Goal: Book appointment/travel/reservation

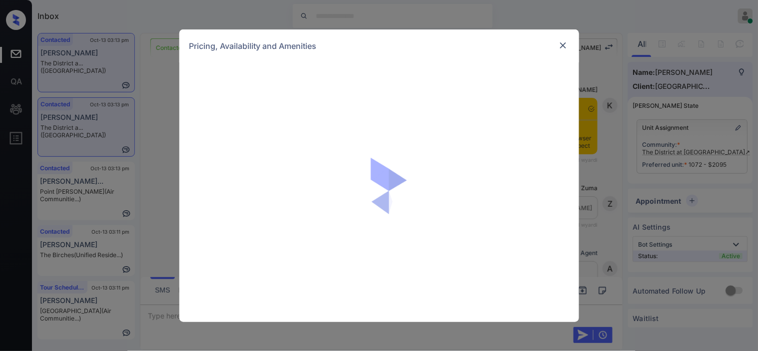
scroll to position [2914, 0]
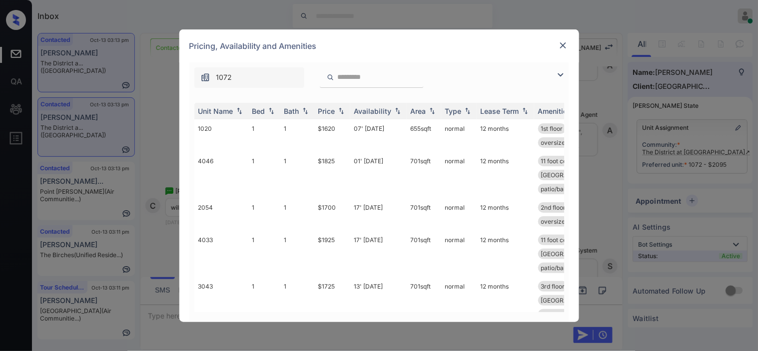
click at [566, 78] on img at bounding box center [561, 75] width 12 height 12
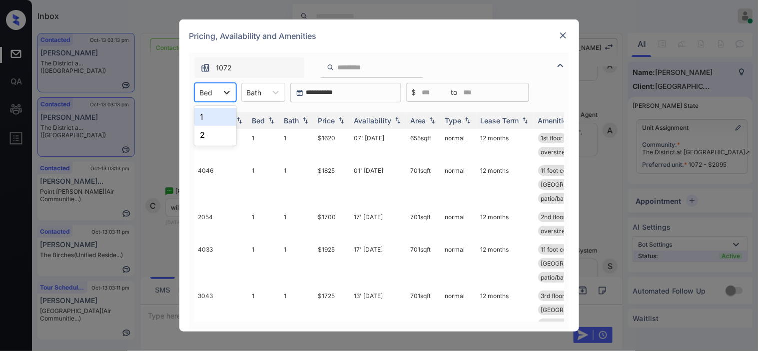
click at [223, 90] on icon at bounding box center [227, 92] width 10 height 10
click at [208, 135] on div "2" at bounding box center [215, 135] width 42 height 18
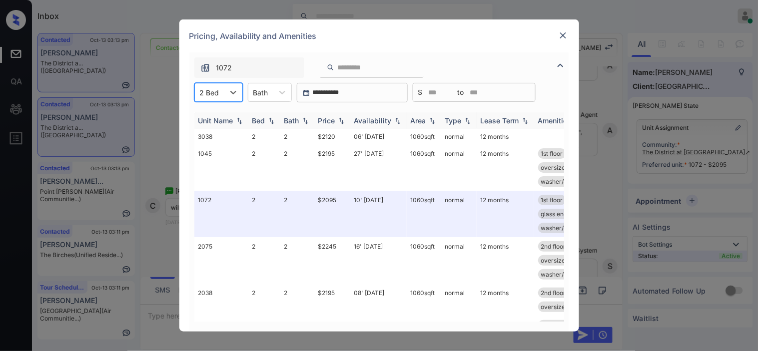
click at [341, 120] on img at bounding box center [341, 120] width 10 height 7
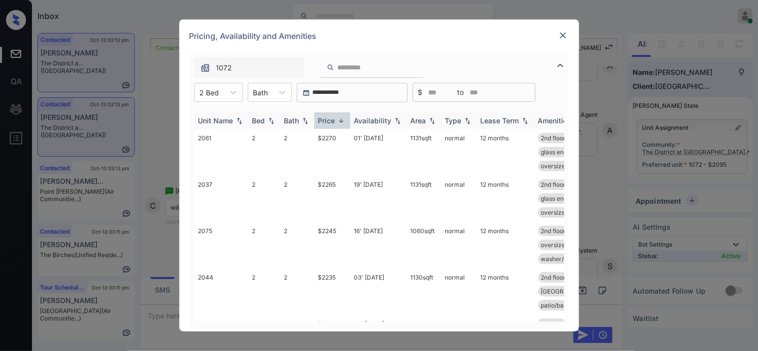
click at [341, 120] on img at bounding box center [341, 120] width 10 height 7
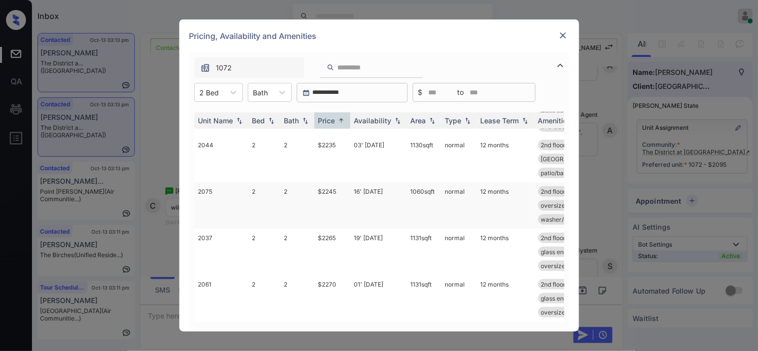
scroll to position [233, 0]
click at [563, 35] on img at bounding box center [563, 35] width 10 height 10
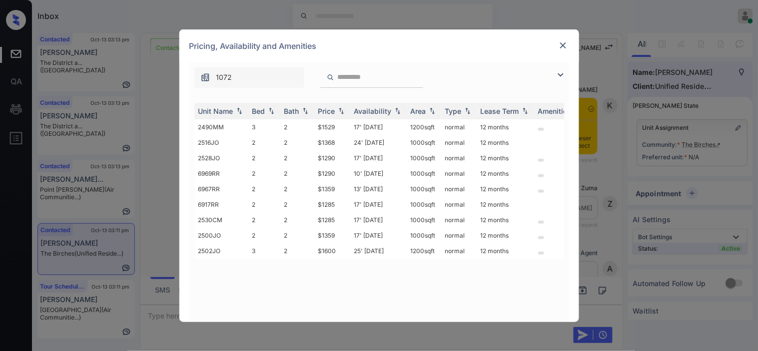
scroll to position [527, 0]
click at [560, 73] on img at bounding box center [561, 75] width 12 height 12
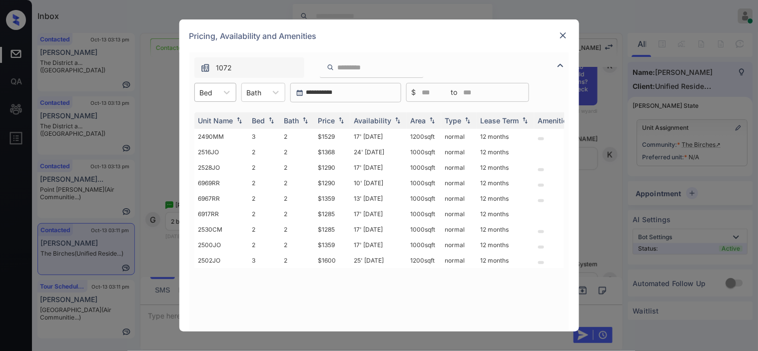
drag, startPoint x: 208, startPoint y: 86, endPoint x: 208, endPoint y: 93, distance: 7.0
click at [208, 88] on div "Bed" at bounding box center [206, 92] width 23 height 14
click at [211, 120] on div "2" at bounding box center [215, 117] width 42 height 18
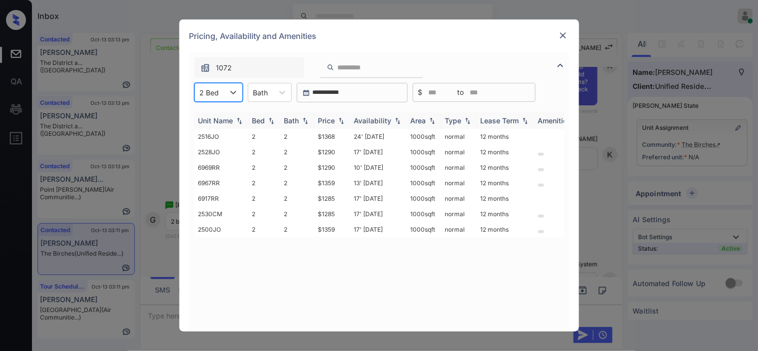
click at [335, 117] on div "Price" at bounding box center [326, 120] width 17 height 8
drag, startPoint x: 310, startPoint y: 133, endPoint x: 337, endPoint y: 136, distance: 26.6
click at [337, 136] on tr "6917RR 2 2 $1285 17' Oct 25 1000 sqft normal 12 months" at bounding box center [455, 136] width 522 height 15
copy tr "$1285"
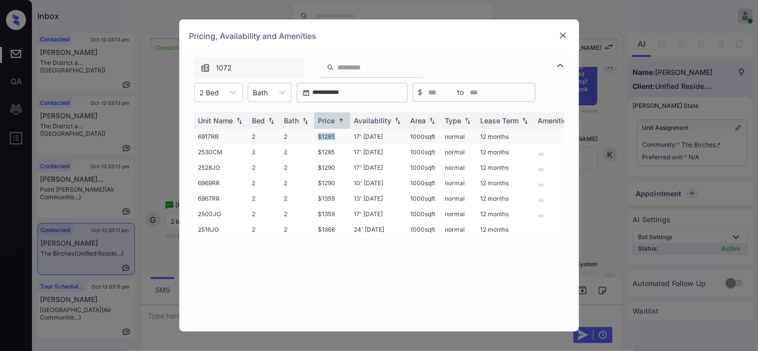
click at [326, 135] on td "$1285" at bounding box center [332, 136] width 36 height 15
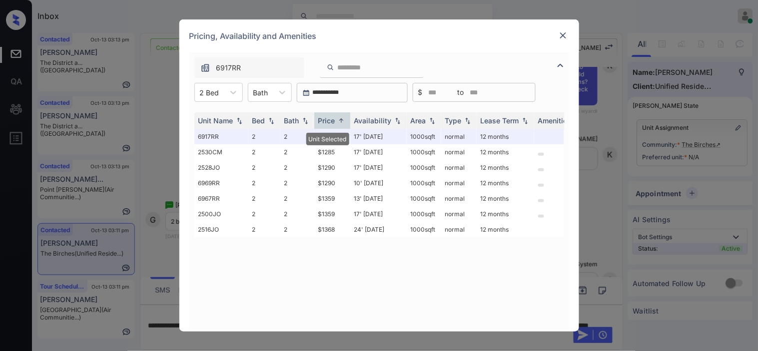
click at [563, 32] on img at bounding box center [563, 35] width 10 height 10
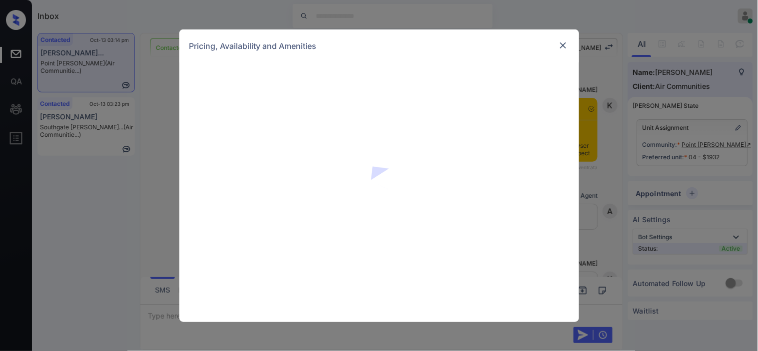
scroll to position [1793, 0]
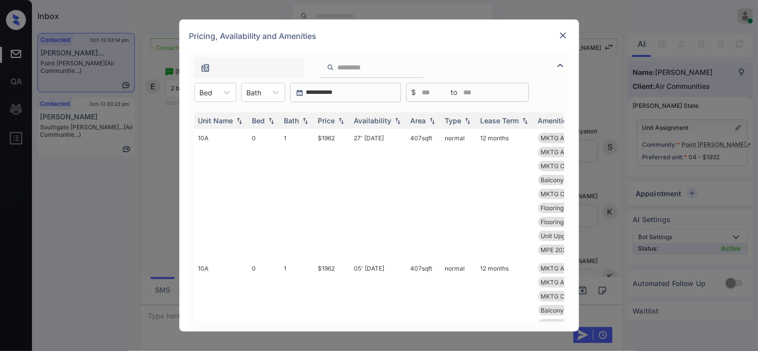
click at [217, 95] on div "Bed" at bounding box center [206, 92] width 23 height 14
drag, startPoint x: 211, startPoint y: 153, endPoint x: 306, endPoint y: 138, distance: 96.2
click at [222, 153] on div "2" at bounding box center [215, 153] width 42 height 18
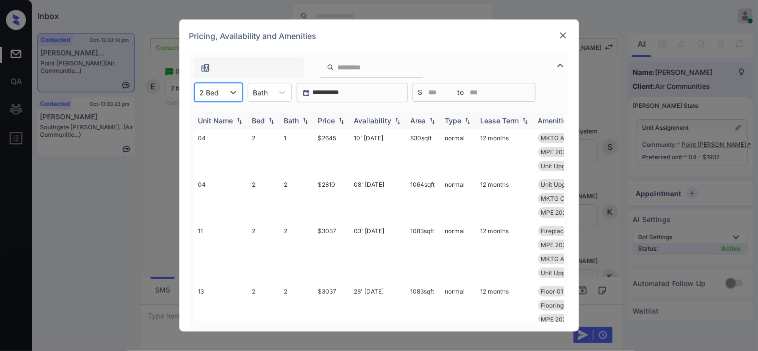
click at [337, 119] on img at bounding box center [341, 120] width 10 height 7
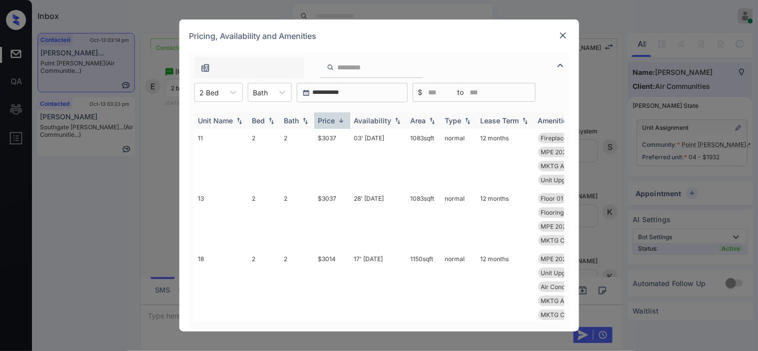
click at [337, 119] on img at bounding box center [341, 120] width 10 height 7
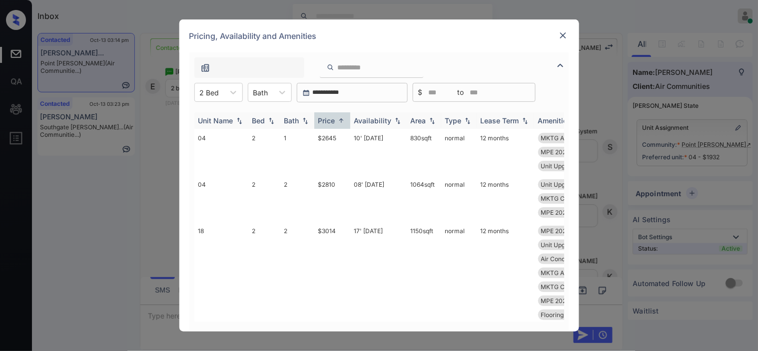
click at [397, 118] on img at bounding box center [398, 120] width 10 height 7
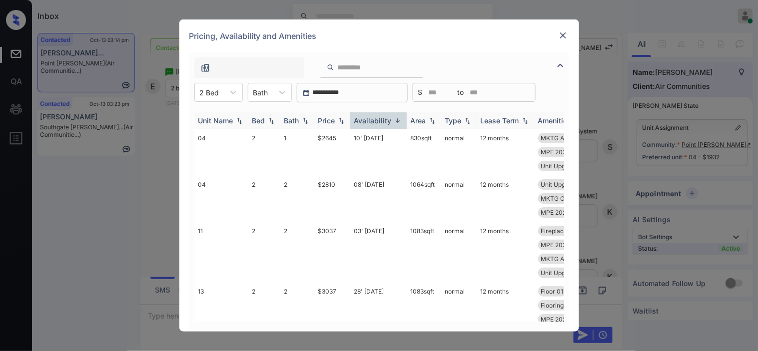
click at [397, 118] on img at bounding box center [398, 120] width 10 height 7
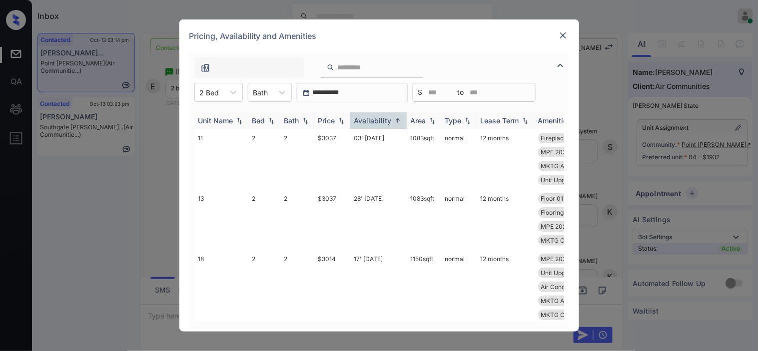
click at [336, 122] on div "Price" at bounding box center [332, 120] width 28 height 8
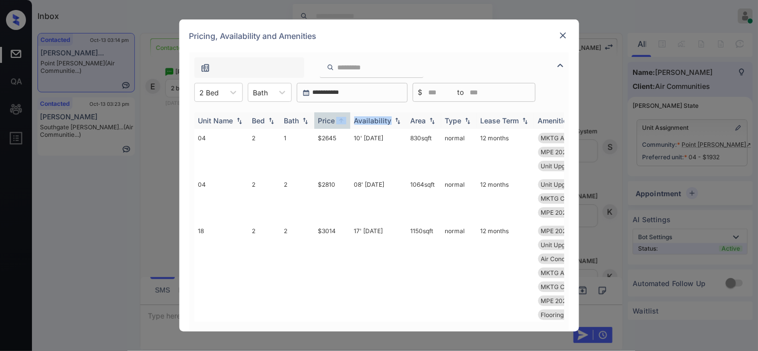
click at [336, 122] on div "Price" at bounding box center [332, 120] width 28 height 8
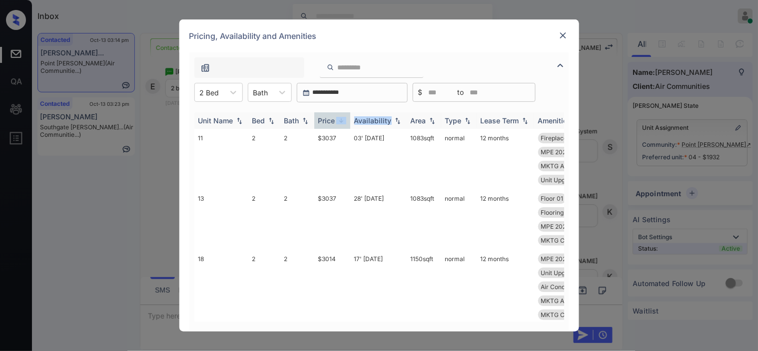
click at [336, 122] on div "Price" at bounding box center [332, 120] width 28 height 8
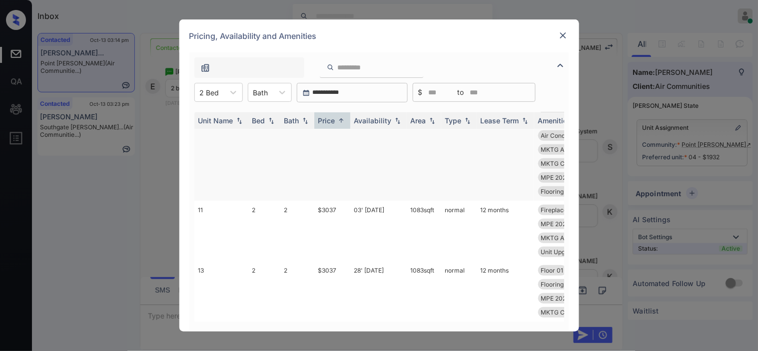
scroll to position [131, 0]
drag, startPoint x: 313, startPoint y: 201, endPoint x: 345, endPoint y: 205, distance: 31.7
click at [345, 205] on tr "11 2 2 $3037 03' Oct 25 1083 sqft normal 12 months Fireplace Washer/Dryer Patio…" at bounding box center [455, 231] width 522 height 60
copy tr "$3037"
click at [328, 201] on td "$3037" at bounding box center [332, 231] width 36 height 60
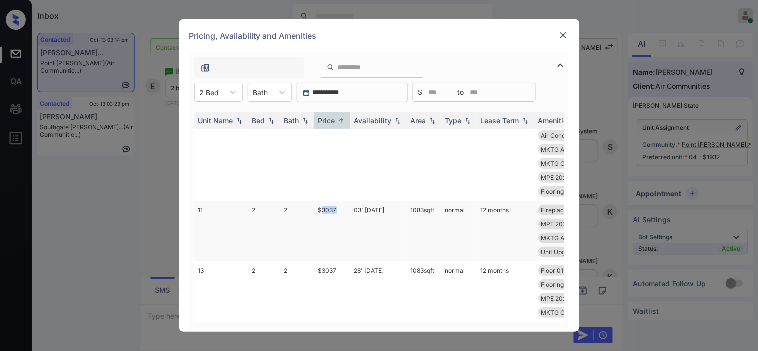
click at [328, 201] on td "$3037" at bounding box center [332, 231] width 36 height 60
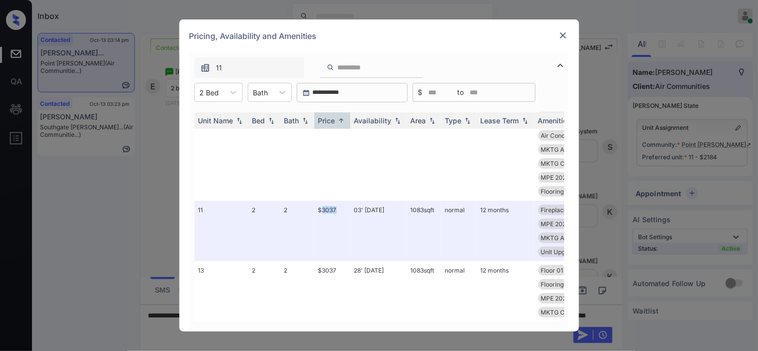
click at [567, 34] on img at bounding box center [563, 35] width 10 height 10
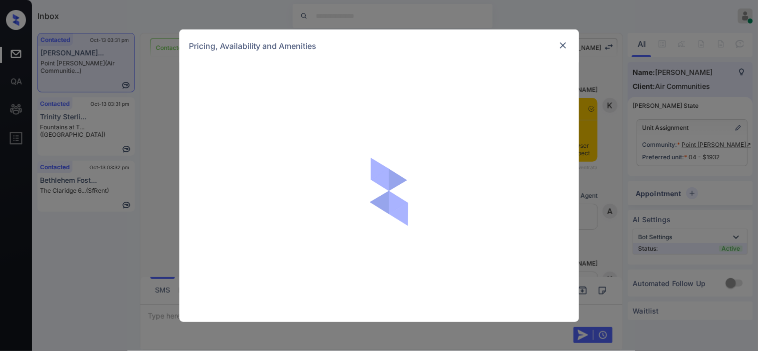
scroll to position [2842, 0]
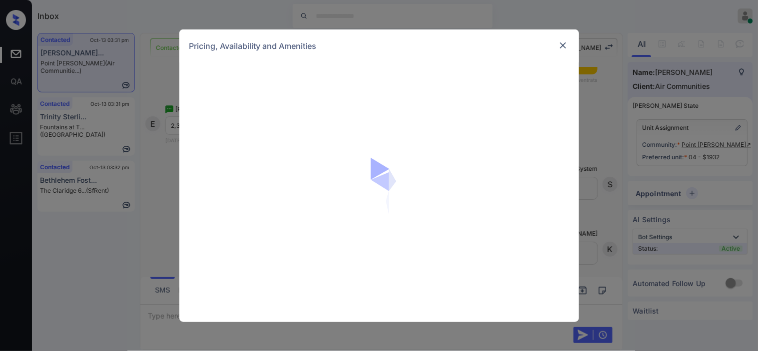
click at [565, 45] on img at bounding box center [563, 45] width 10 height 10
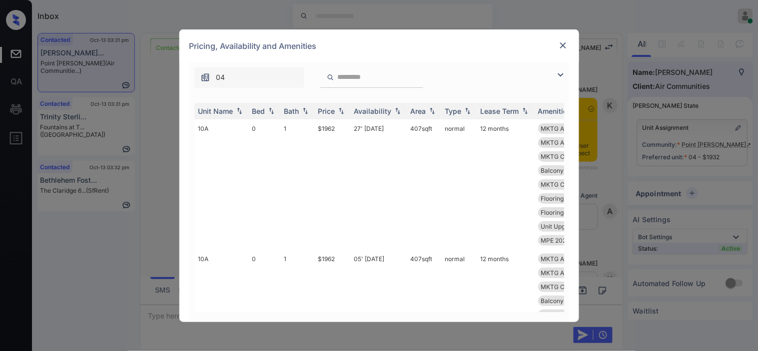
scroll to position [2342, 0]
click at [557, 73] on img at bounding box center [561, 75] width 12 height 12
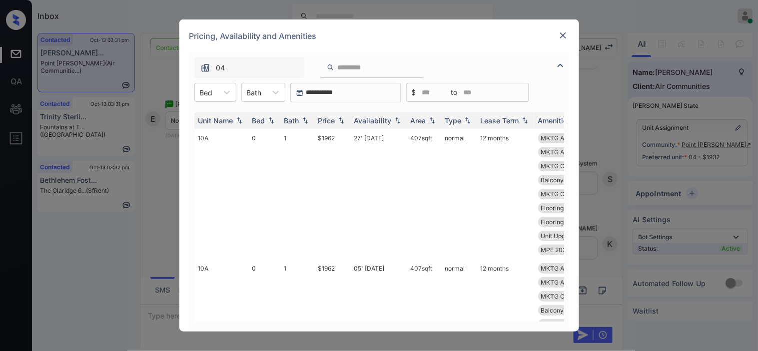
click at [223, 100] on div at bounding box center [227, 92] width 18 height 18
drag, startPoint x: 214, startPoint y: 150, endPoint x: 293, endPoint y: 145, distance: 79.1
click at [215, 151] on div "2" at bounding box center [215, 153] width 42 height 18
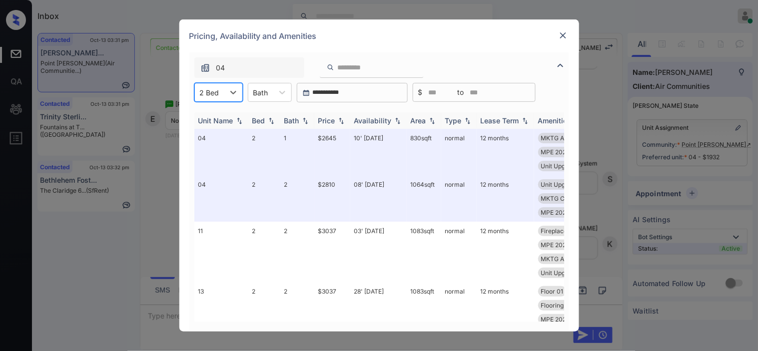
click at [335, 119] on div "Price" at bounding box center [326, 120] width 17 height 8
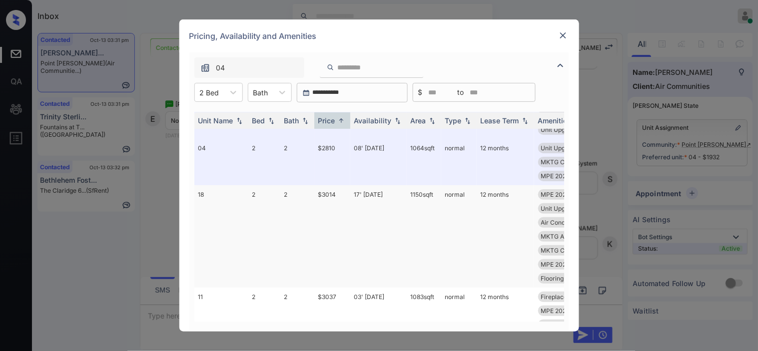
scroll to position [131, 0]
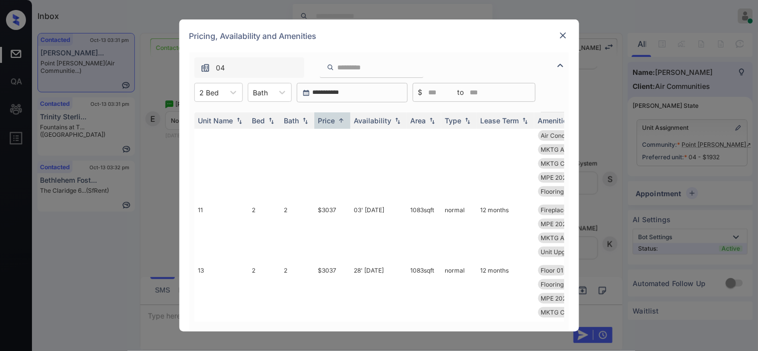
click at [559, 41] on div at bounding box center [563, 35] width 12 height 12
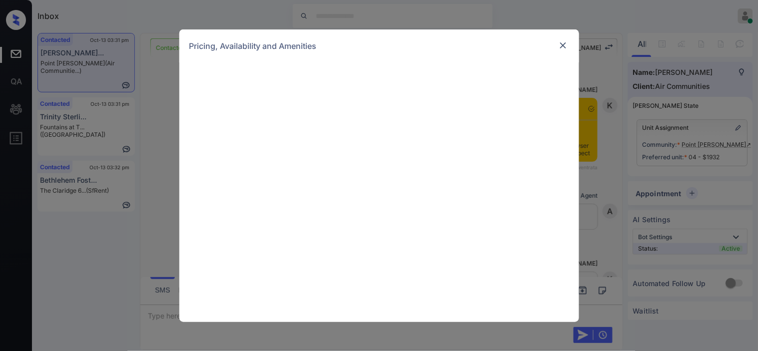
scroll to position [2342, 0]
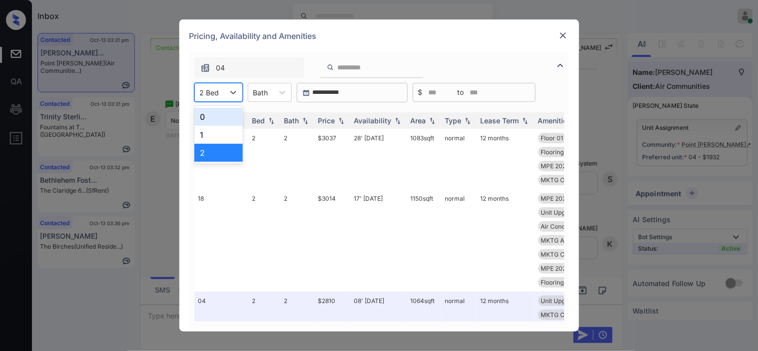
click at [213, 95] on div at bounding box center [209, 92] width 19 height 10
click at [215, 123] on div "0" at bounding box center [218, 117] width 48 height 18
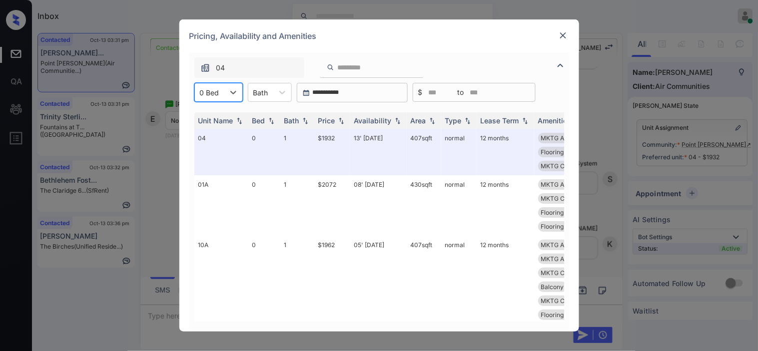
click at [221, 92] on div "0 Bed" at bounding box center [209, 92] width 29 height 14
click at [222, 132] on div "1" at bounding box center [218, 135] width 48 height 18
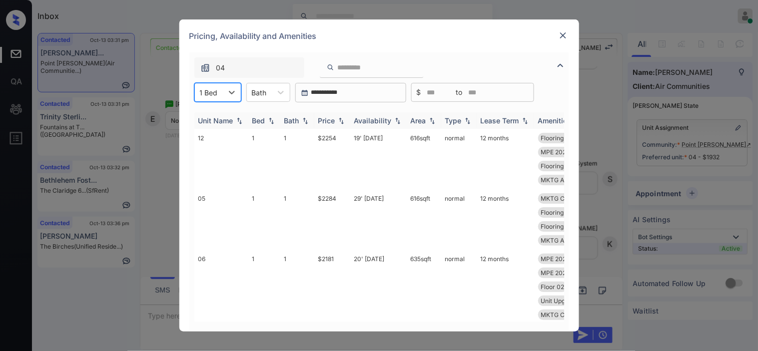
click at [341, 120] on img at bounding box center [341, 120] width 10 height 7
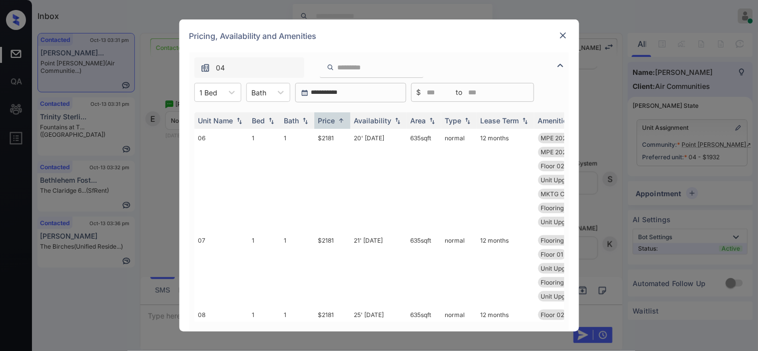
click at [567, 39] on img at bounding box center [563, 35] width 10 height 10
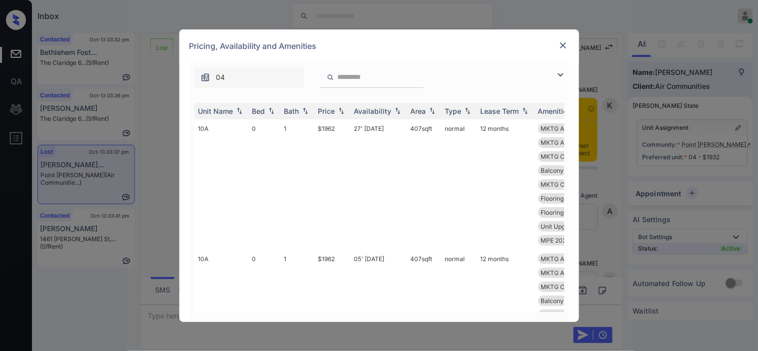
scroll to position [3249, 0]
click at [560, 76] on img at bounding box center [561, 75] width 12 height 12
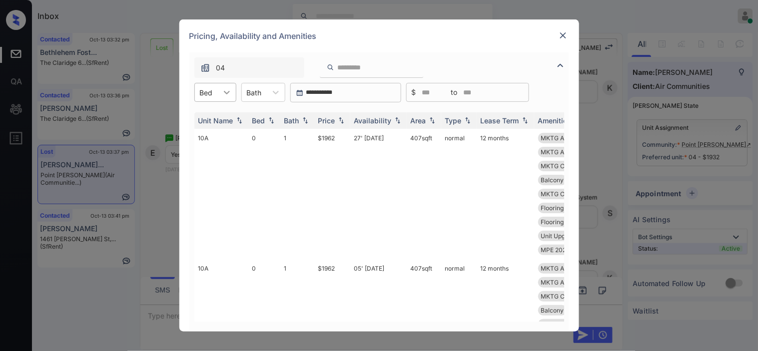
click at [218, 88] on div at bounding box center [227, 92] width 18 height 18
drag, startPoint x: 217, startPoint y: 134, endPoint x: 313, endPoint y: 127, distance: 96.6
click at [217, 135] on div "1" at bounding box center [215, 135] width 42 height 18
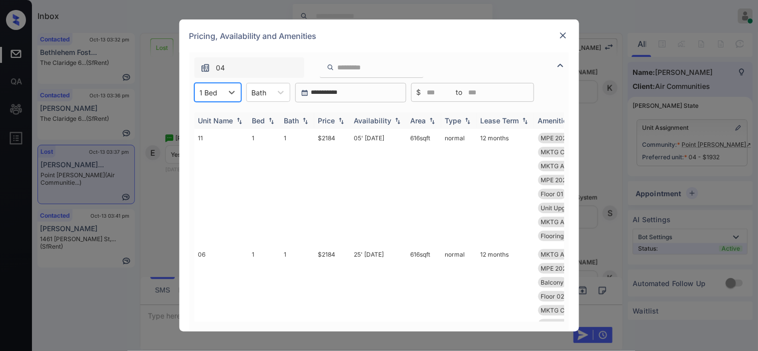
click at [341, 119] on img at bounding box center [341, 120] width 10 height 7
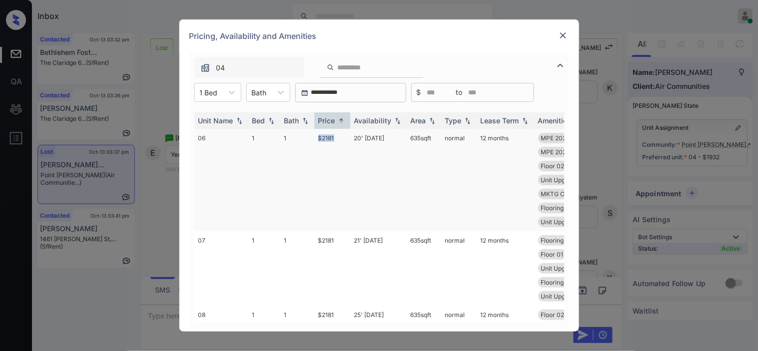
click at [341, 137] on td "$2181" at bounding box center [332, 180] width 36 height 102
copy td "$2181"
click at [330, 134] on td "$2181" at bounding box center [332, 180] width 36 height 102
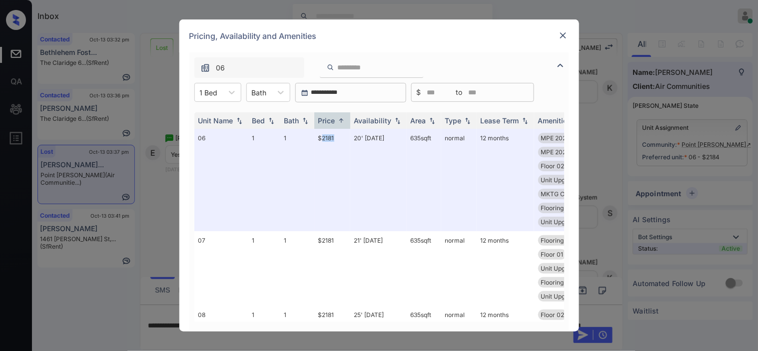
click at [557, 32] on div at bounding box center [563, 35] width 12 height 12
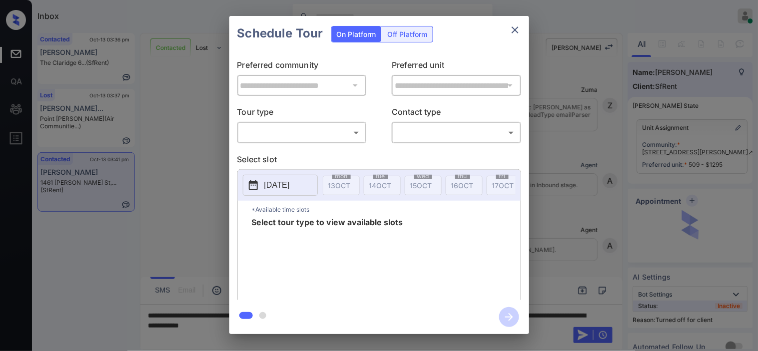
scroll to position [1987, 0]
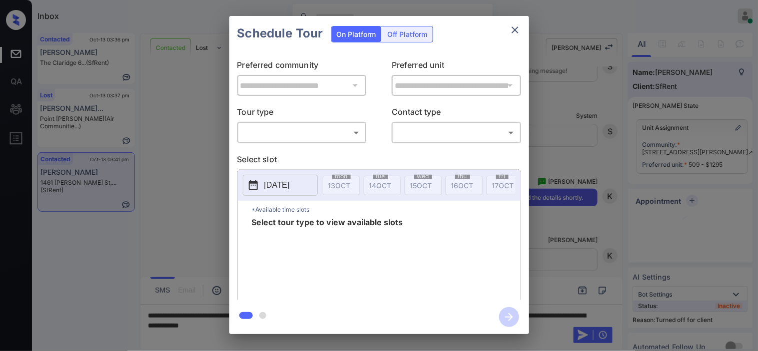
click at [413, 31] on div "Off Platform" at bounding box center [408, 33] width 50 height 15
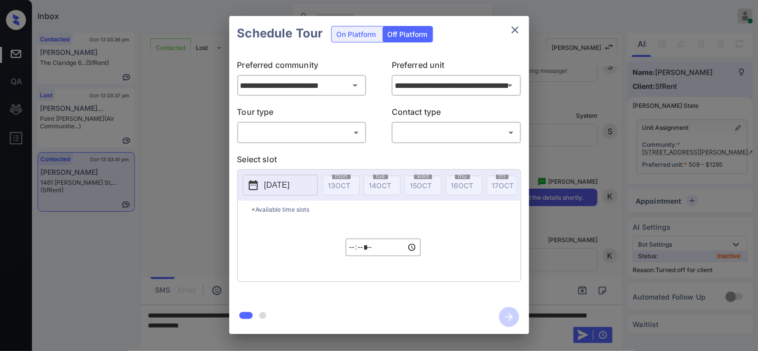
type input "**********"
click at [331, 136] on body "Inbox Kristine Capara Online Set yourself offline Set yourself on break Profile…" at bounding box center [379, 175] width 758 height 351
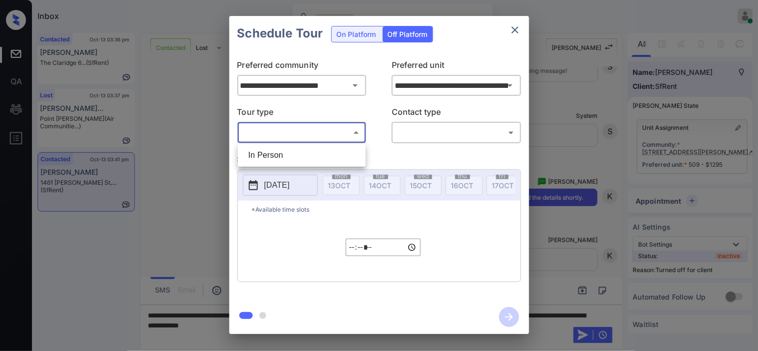
drag, startPoint x: 331, startPoint y: 136, endPoint x: 411, endPoint y: 147, distance: 80.1
click at [329, 154] on li "In Person" at bounding box center [301, 155] width 123 height 18
type input "********"
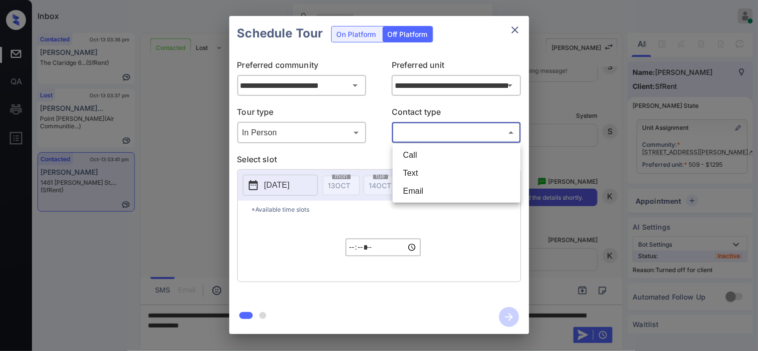
drag, startPoint x: 419, startPoint y: 136, endPoint x: 411, endPoint y: 155, distance: 20.4
click at [419, 137] on body "Inbox Kristine Capara Online Set yourself offline Set yourself on break Profile…" at bounding box center [379, 175] width 758 height 351
click at [410, 168] on li "Text" at bounding box center [456, 173] width 123 height 18
type input "****"
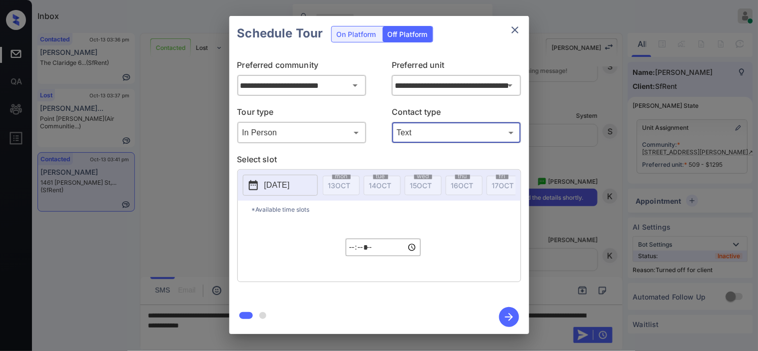
click at [260, 183] on button "2025-10-13" at bounding box center [280, 185] width 75 height 21
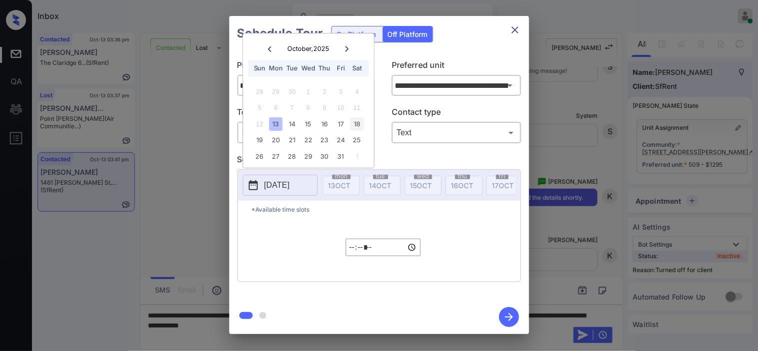
click at [360, 123] on div "18" at bounding box center [356, 123] width 13 height 13
click at [358, 252] on input "*****" at bounding box center [383, 247] width 75 height 17
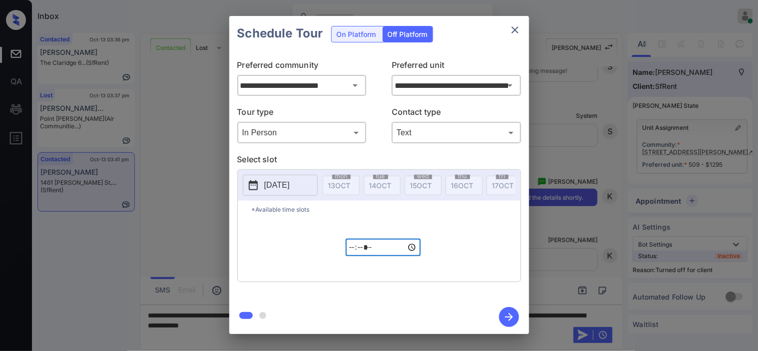
type input "*****"
click at [509, 315] on icon "button" at bounding box center [509, 317] width 20 height 20
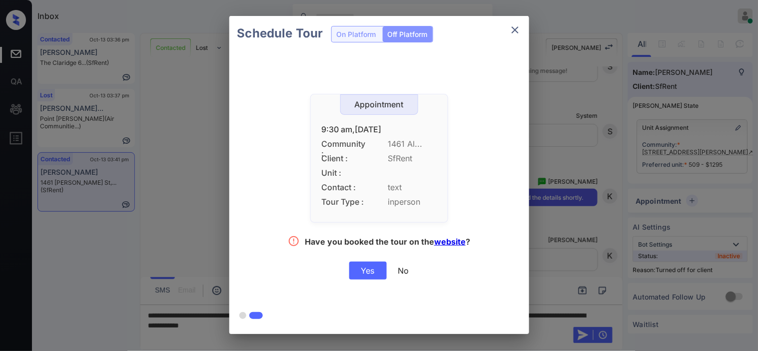
click at [367, 262] on div "Yes" at bounding box center [367, 271] width 37 height 18
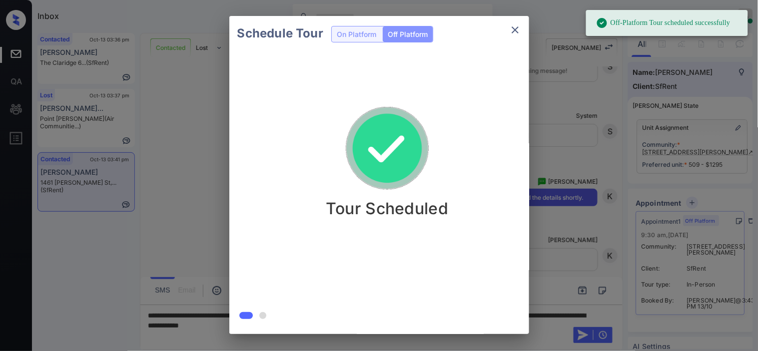
click at [556, 210] on div "Schedule Tour On Platform Off Platform Tour Scheduled" at bounding box center [379, 175] width 758 height 350
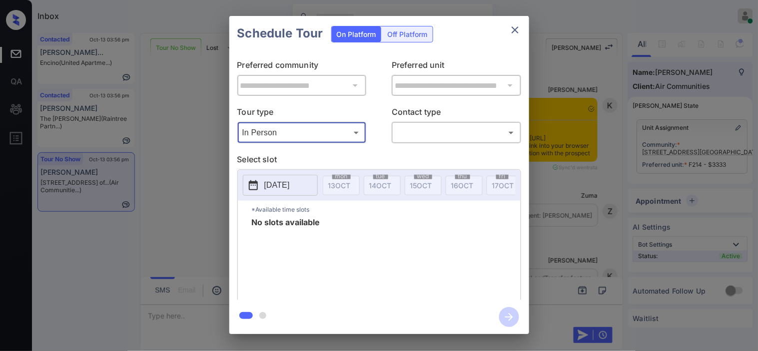
scroll to position [6541, 0]
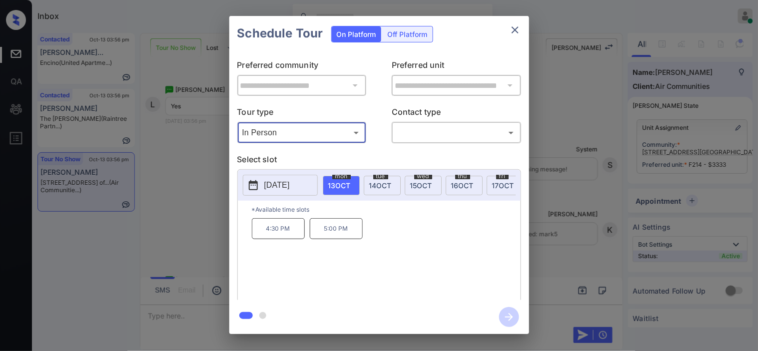
click at [381, 182] on span "14 OCT" at bounding box center [380, 185] width 22 height 8
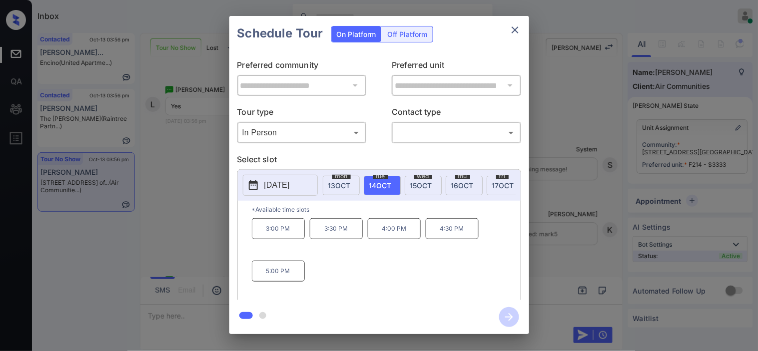
click at [167, 121] on div "**********" at bounding box center [379, 175] width 758 height 350
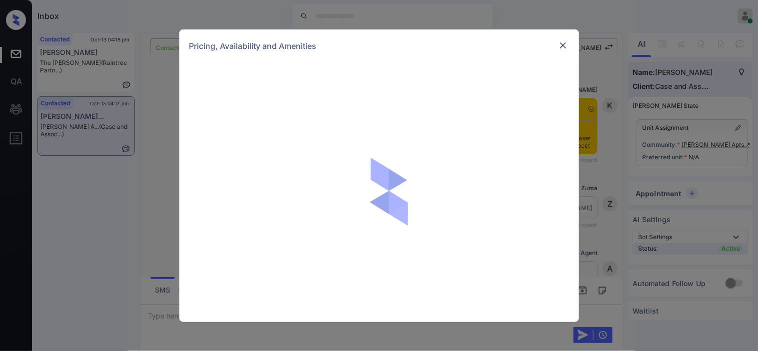
scroll to position [1022, 0]
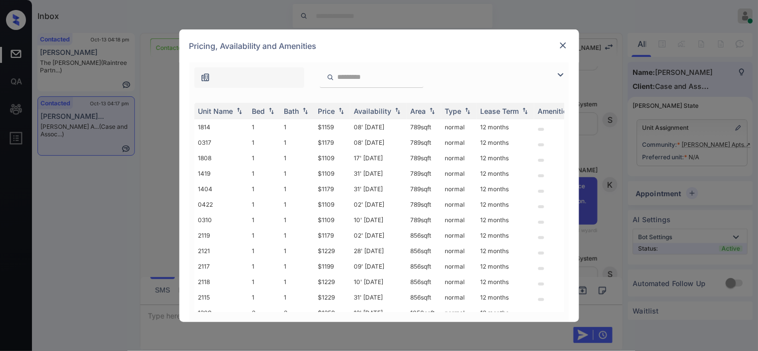
click at [566, 71] on img at bounding box center [561, 75] width 12 height 12
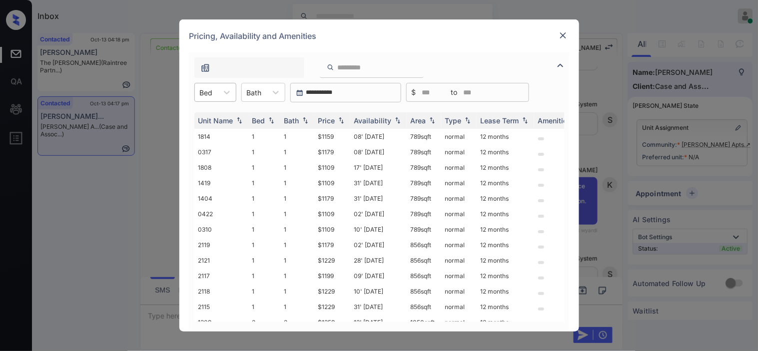
click at [212, 94] on div at bounding box center [206, 92] width 13 height 10
drag, startPoint x: 211, startPoint y: 136, endPoint x: 311, endPoint y: 137, distance: 100.4
click at [211, 136] on div "2" at bounding box center [215, 135] width 42 height 18
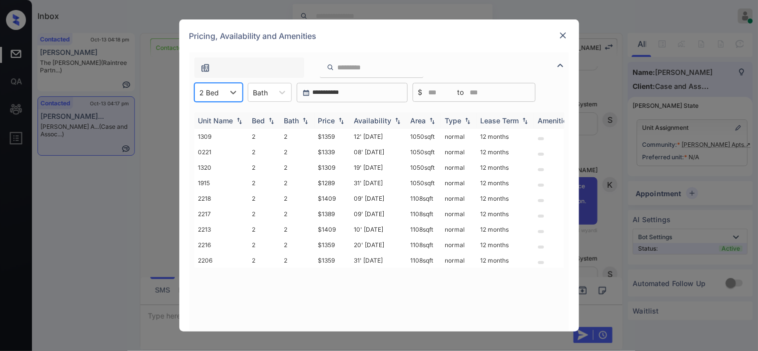
click at [341, 121] on img at bounding box center [341, 120] width 10 height 7
click at [375, 183] on td "12' Sep 25" at bounding box center [378, 182] width 56 height 15
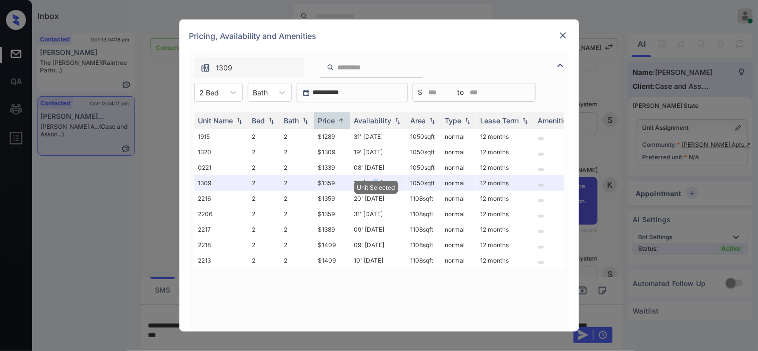
click at [563, 34] on img at bounding box center [563, 35] width 10 height 10
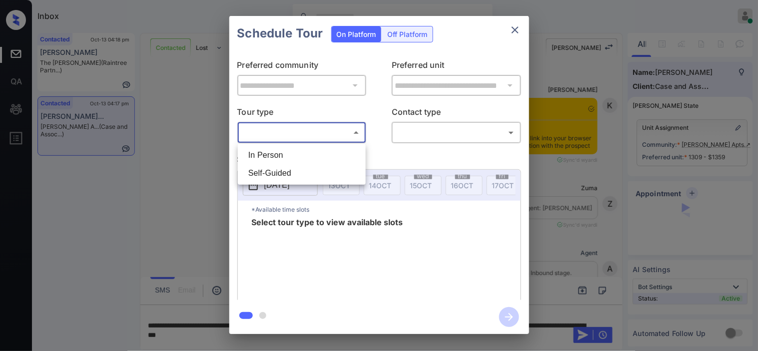
scroll to position [1077, 0]
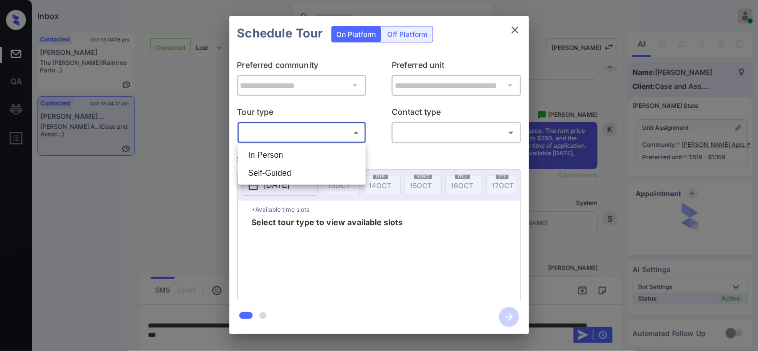
click at [332, 151] on li "In Person" at bounding box center [301, 155] width 123 height 18
type input "********"
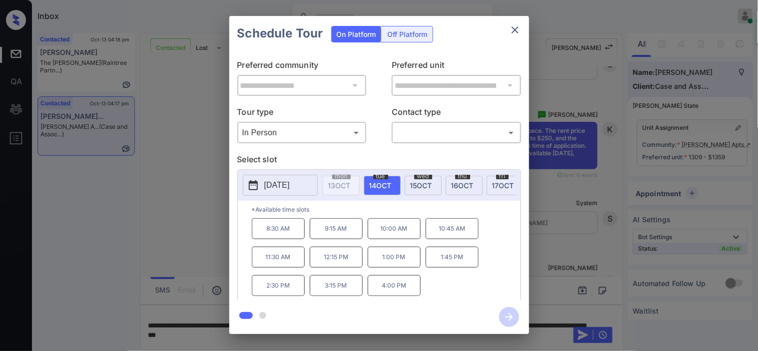
click at [175, 177] on div "**********" at bounding box center [379, 175] width 758 height 350
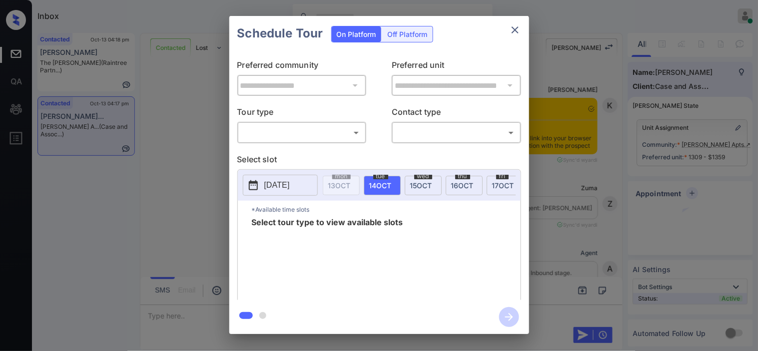
scroll to position [1647, 0]
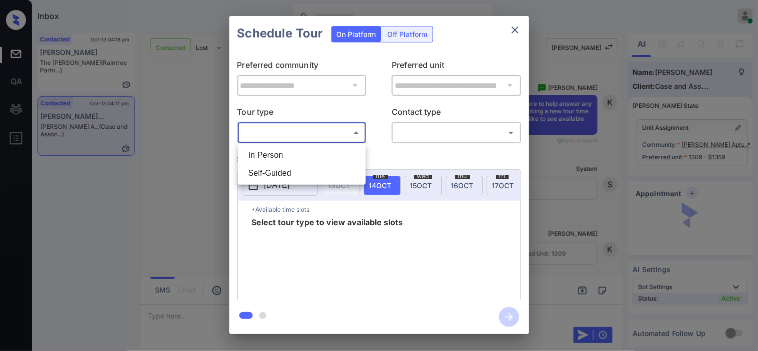
click at [322, 137] on body "Inbox Kristine Capara Online Set yourself offline Set yourself on break Profile…" at bounding box center [379, 175] width 758 height 351
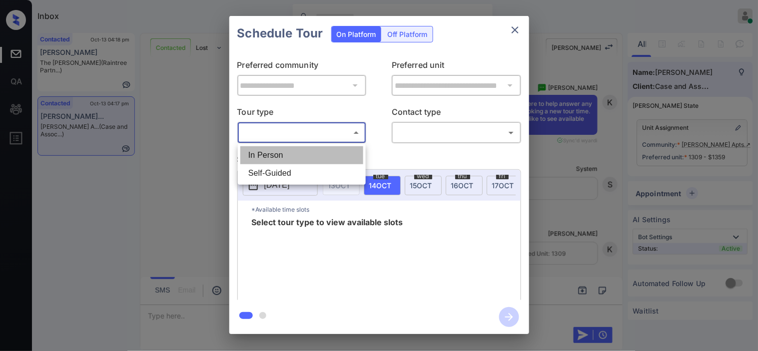
drag, startPoint x: 307, startPoint y: 150, endPoint x: 420, endPoint y: 138, distance: 114.1
click at [308, 151] on li "In Person" at bounding box center [301, 155] width 123 height 18
type input "********"
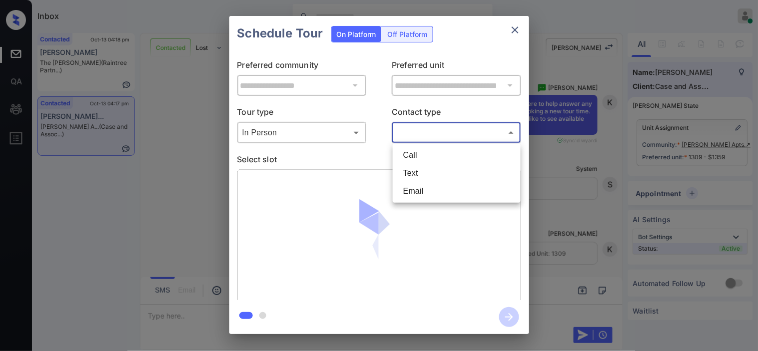
drag, startPoint x: 421, startPoint y: 134, endPoint x: 420, endPoint y: 140, distance: 6.6
click at [421, 137] on body "Inbox Kristine Capara Online Set yourself offline Set yourself on break Profile…" at bounding box center [379, 175] width 758 height 351
click at [414, 180] on li "Text" at bounding box center [456, 173] width 123 height 18
type input "****"
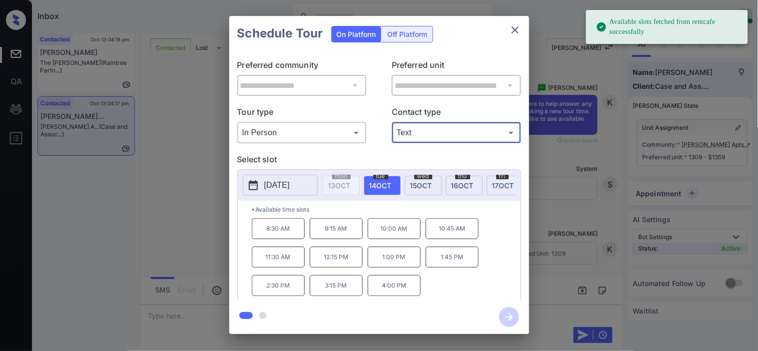
drag, startPoint x: 391, startPoint y: 263, endPoint x: 500, endPoint y: 295, distance: 113.0
click at [397, 263] on p "1:00 PM" at bounding box center [394, 257] width 53 height 21
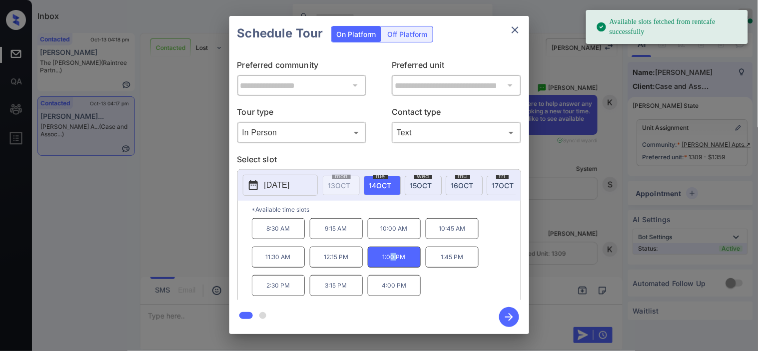
click at [515, 313] on icon "button" at bounding box center [509, 317] width 20 height 20
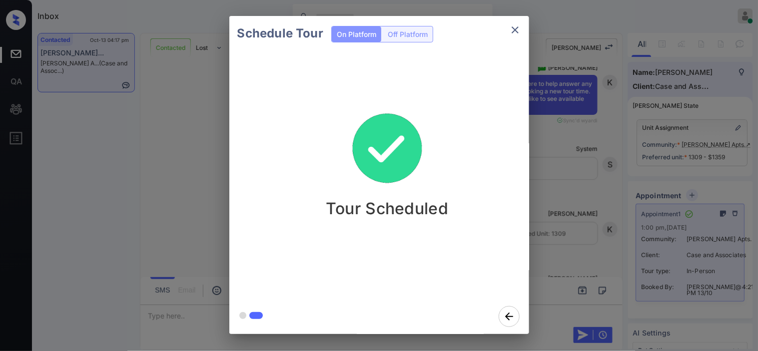
click at [557, 151] on div "Schedule Tour On Platform Off Platform Tour Scheduled" at bounding box center [379, 175] width 758 height 350
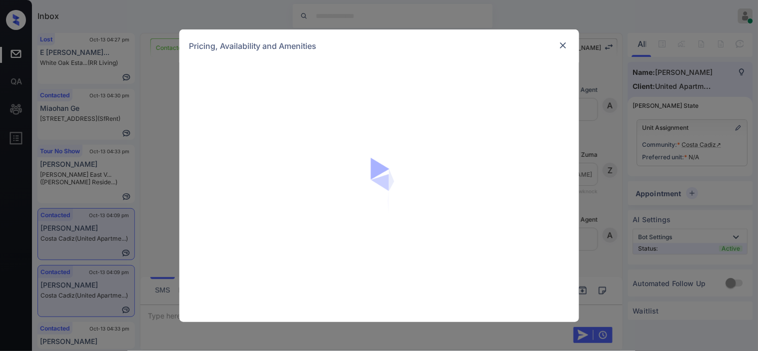
scroll to position [1900, 0]
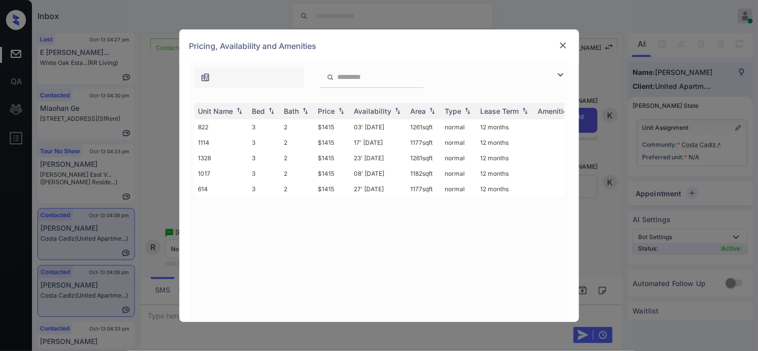
click at [561, 46] on img at bounding box center [563, 45] width 10 height 10
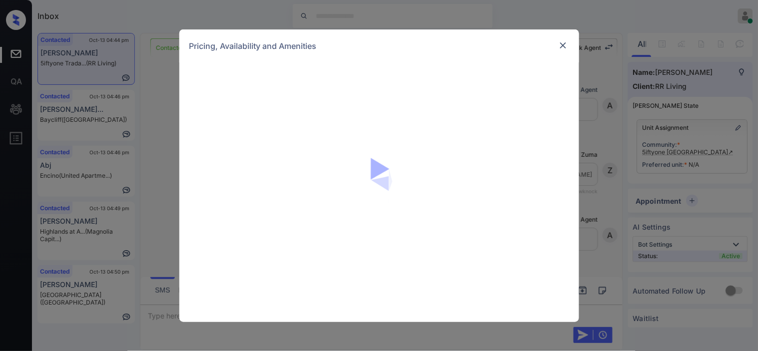
scroll to position [1298, 0]
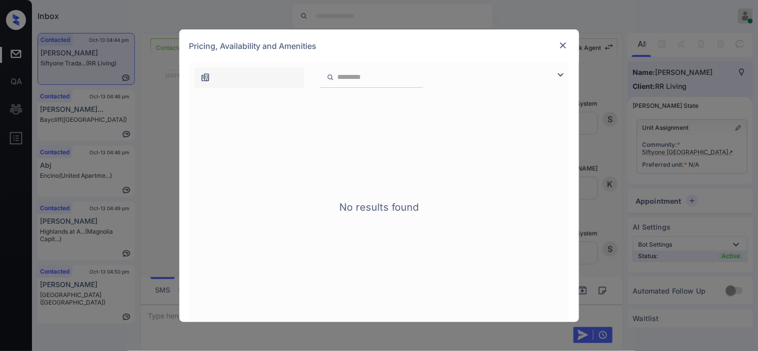
click at [559, 72] on img at bounding box center [561, 75] width 12 height 12
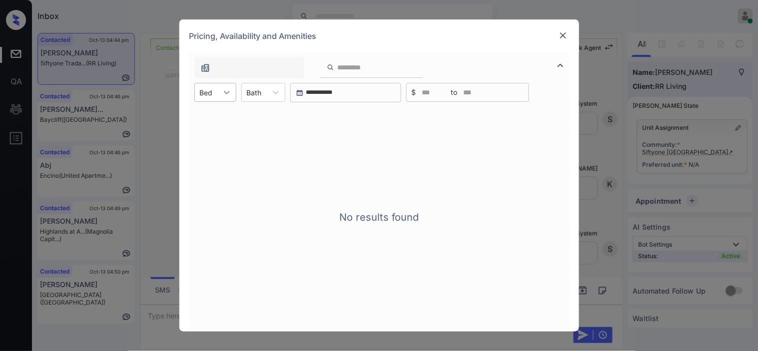
click at [220, 93] on div at bounding box center [227, 92] width 18 height 18
click at [225, 113] on div "0 Bed" at bounding box center [215, 117] width 42 height 18
click at [157, 119] on div "**********" at bounding box center [379, 175] width 758 height 351
click at [156, 119] on div "**********" at bounding box center [379, 175] width 758 height 351
drag, startPoint x: 154, startPoint y: 118, endPoint x: 515, endPoint y: 37, distance: 370.3
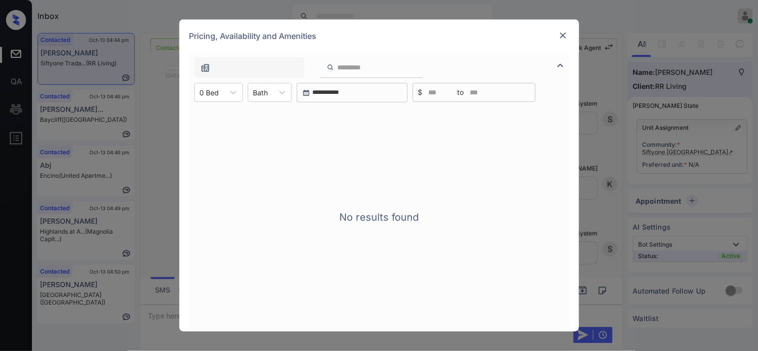
click at [154, 118] on div "**********" at bounding box center [379, 175] width 758 height 351
click at [560, 36] on img at bounding box center [563, 35] width 10 height 10
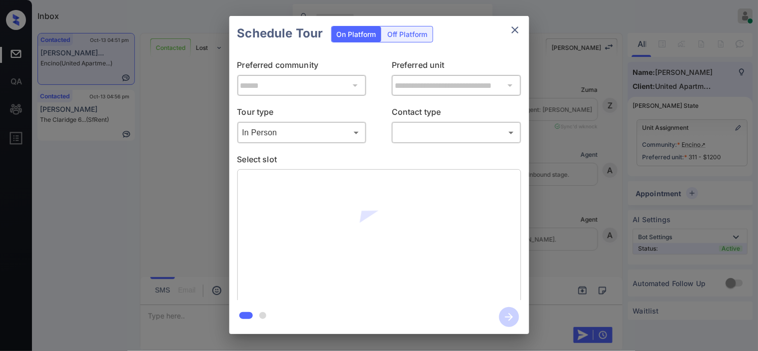
click at [414, 131] on body "Inbox [PERSON_NAME] Online Set yourself offline Set yourself on break Profile S…" at bounding box center [379, 175] width 758 height 351
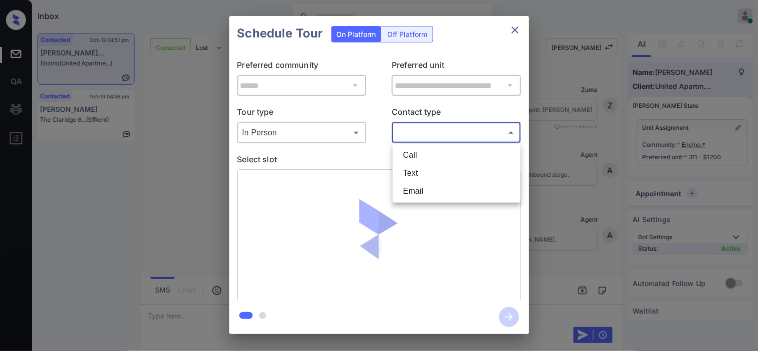
scroll to position [2531, 0]
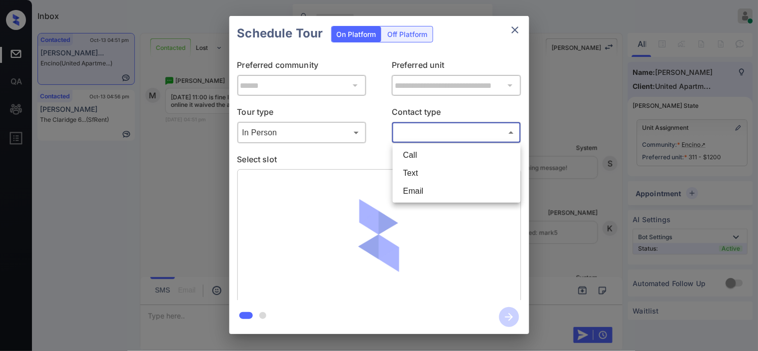
click at [415, 166] on li "Text" at bounding box center [456, 173] width 123 height 18
type input "****"
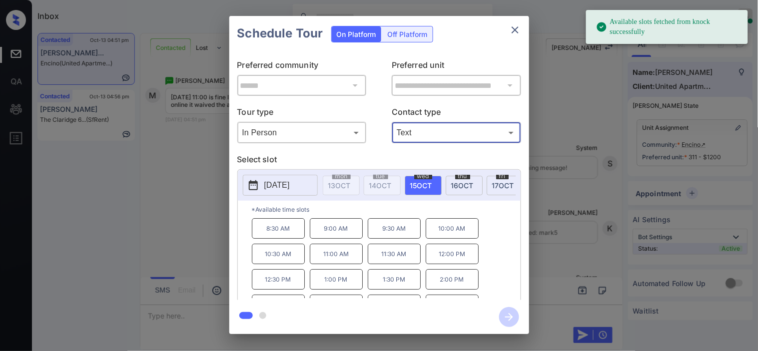
click at [290, 181] on p "[DATE]" at bounding box center [276, 185] width 25 height 12
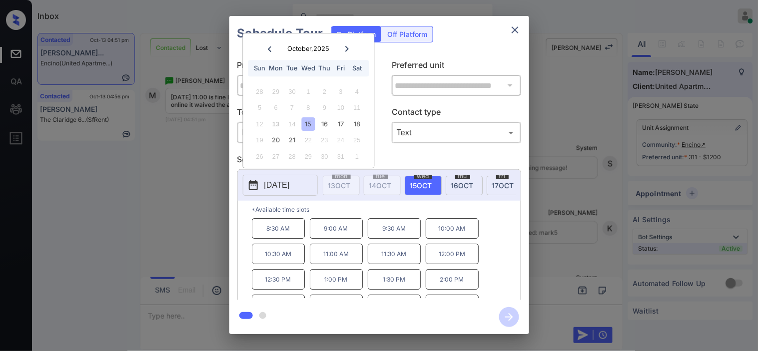
click at [334, 258] on p "11:00 AM" at bounding box center [336, 254] width 53 height 20
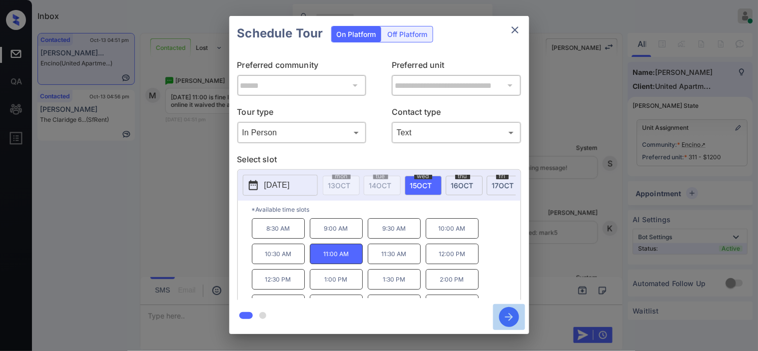
click at [506, 316] on icon "button" at bounding box center [509, 317] width 20 height 20
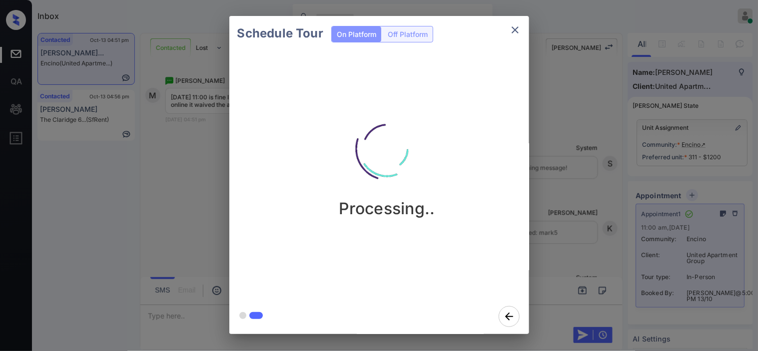
click at [557, 246] on div "Schedule Tour On Platform Off Platform Processing.." at bounding box center [379, 175] width 758 height 350
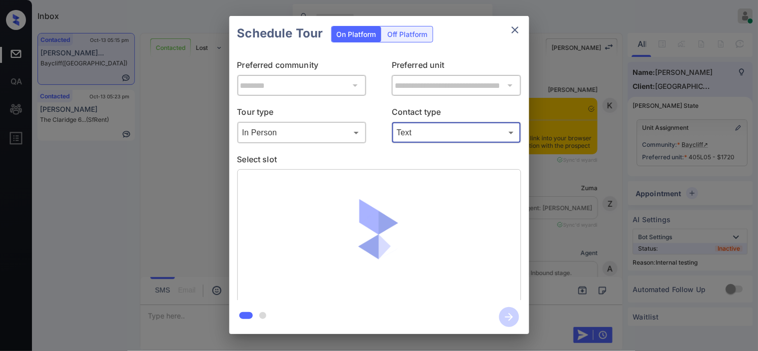
scroll to position [2940, 0]
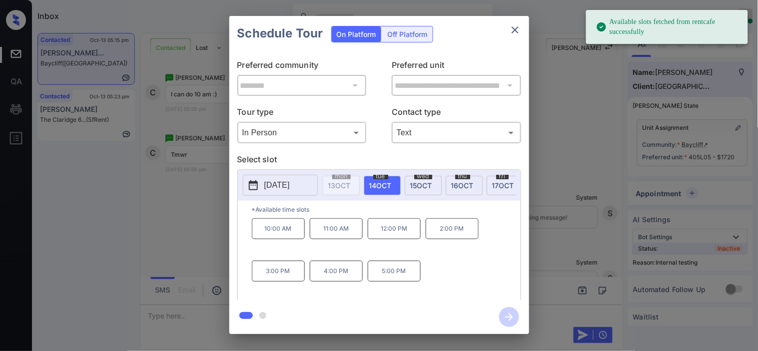
click at [272, 277] on p "3:00 PM" at bounding box center [278, 271] width 53 height 21
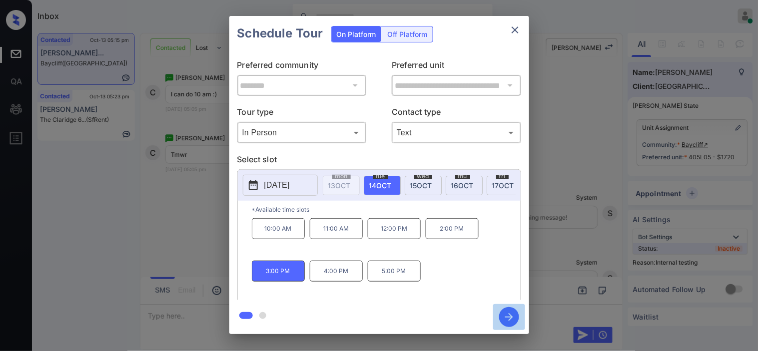
click at [507, 311] on icon "button" at bounding box center [509, 317] width 20 height 20
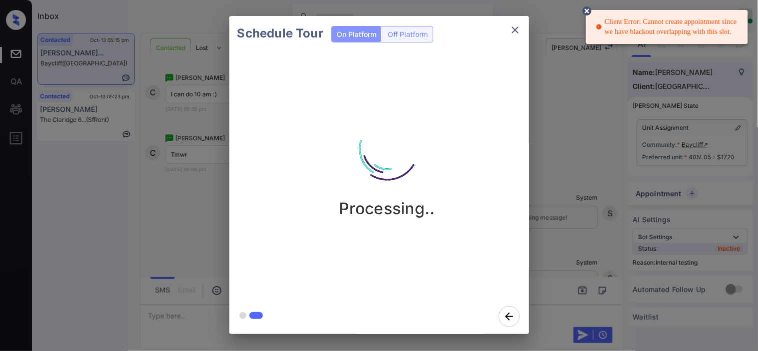
click at [608, 15] on div "Client Error: Cannot create appointment since we have blackout overlapping with…" at bounding box center [667, 27] width 162 height 34
click at [585, 6] on icon at bounding box center [587, 11] width 12 height 12
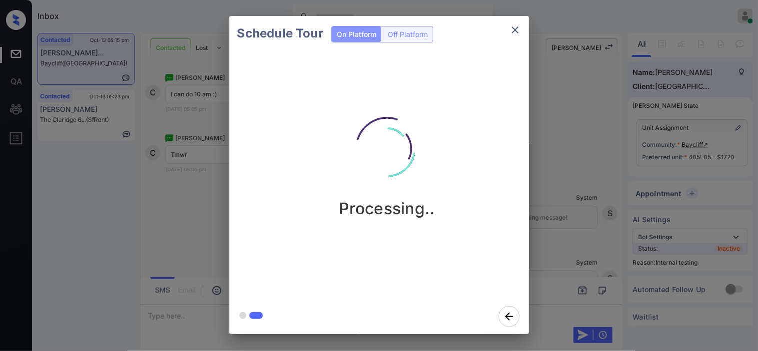
click at [518, 31] on icon "close" at bounding box center [515, 30] width 12 height 12
